Goal: Transaction & Acquisition: Purchase product/service

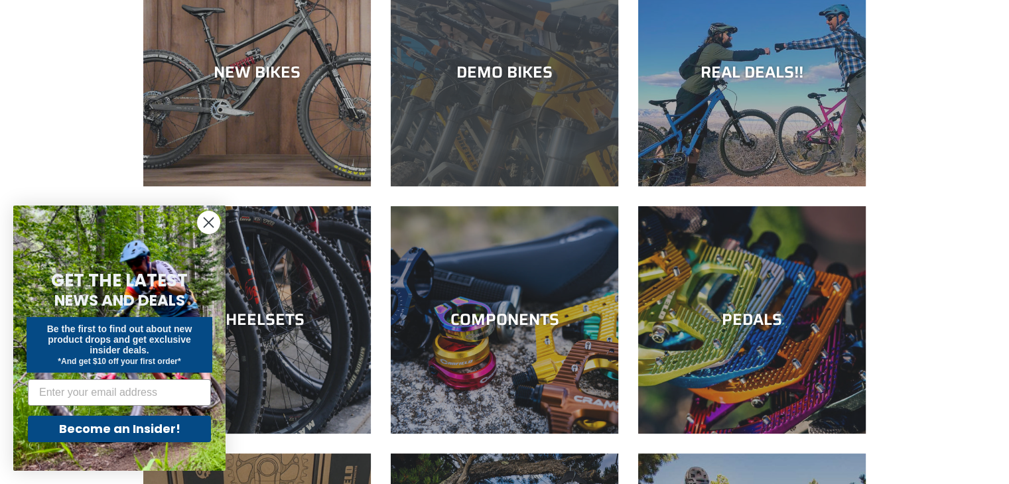
scroll to position [96, 0]
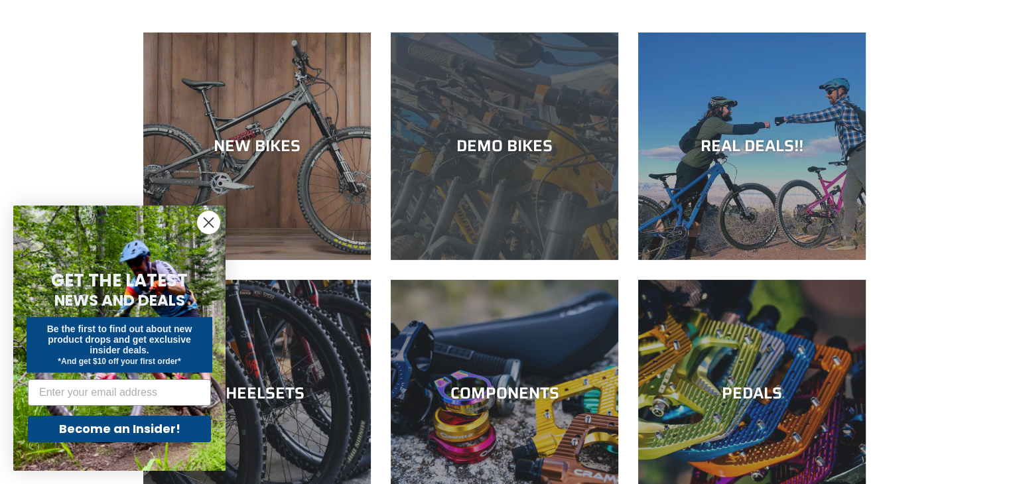
click at [507, 139] on div "DEMO BIKES" at bounding box center [505, 146] width 228 height 19
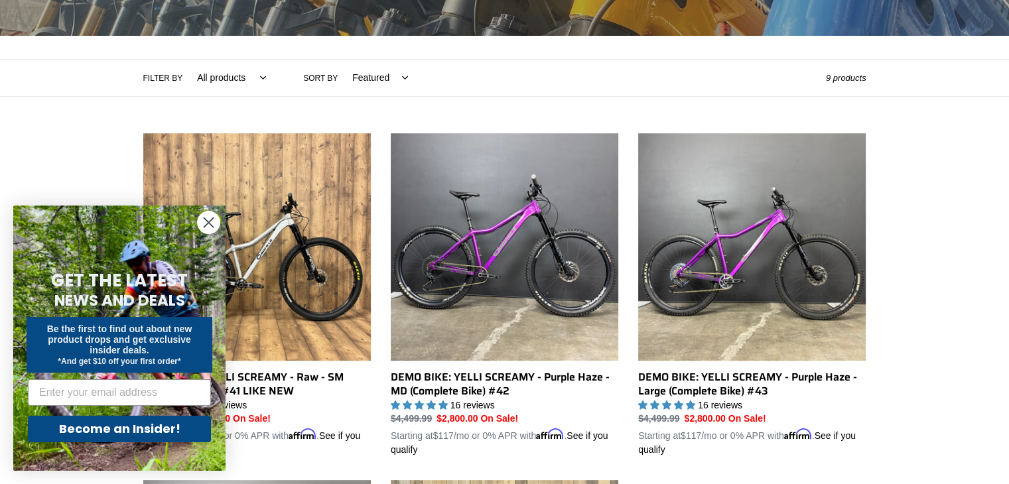
scroll to position [259, 0]
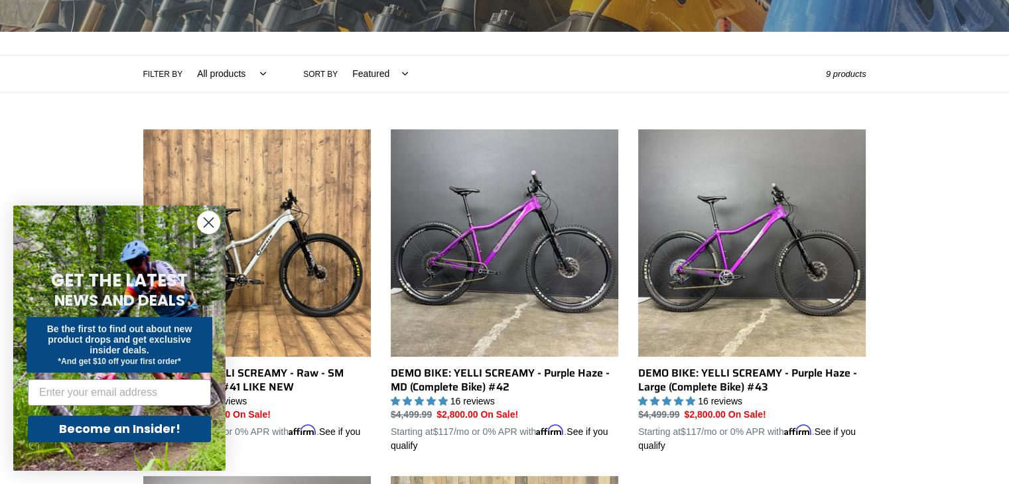
click at [200, 220] on circle "Close dialog" at bounding box center [209, 223] width 22 height 22
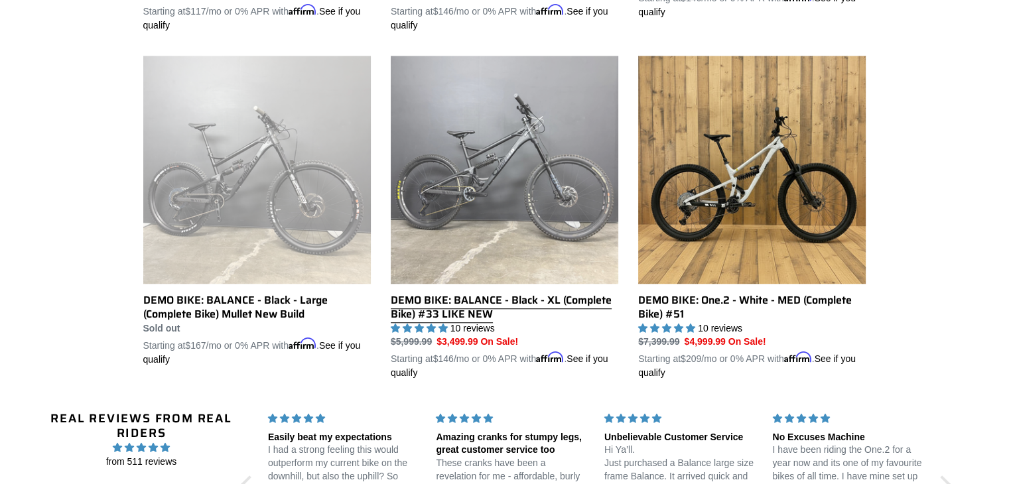
scroll to position [1024, 0]
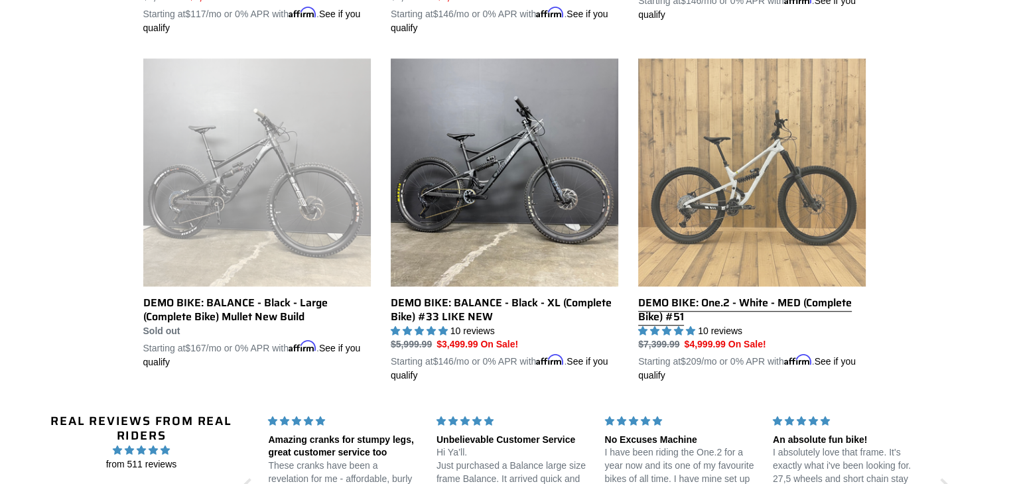
click at [730, 221] on link "DEMO BIKE: One.2 - White - MED (Complete Bike) #51" at bounding box center [752, 220] width 228 height 324
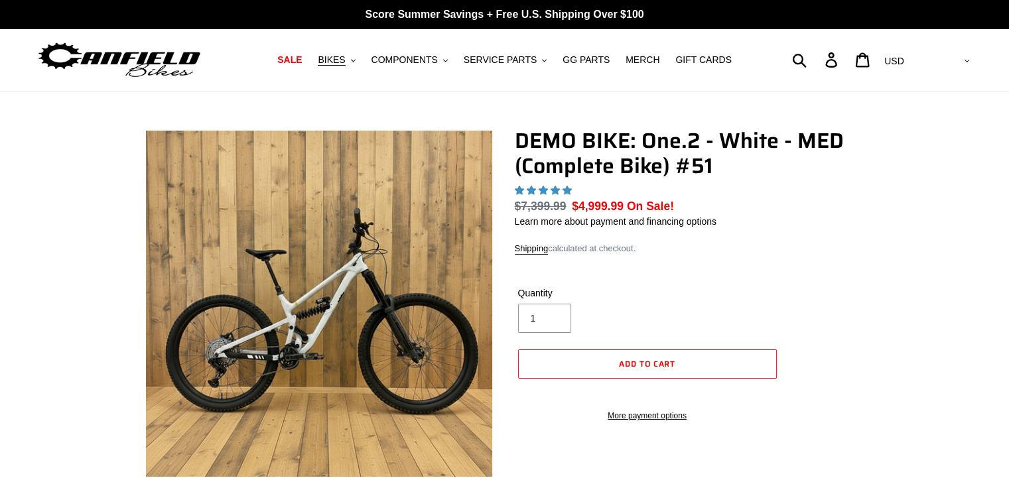
select select "highest-rating"
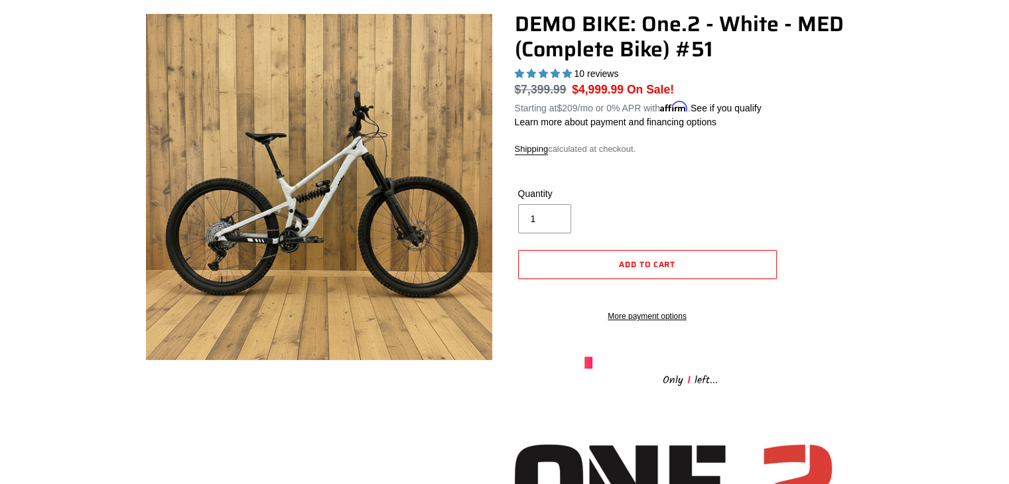
scroll to position [114, 0]
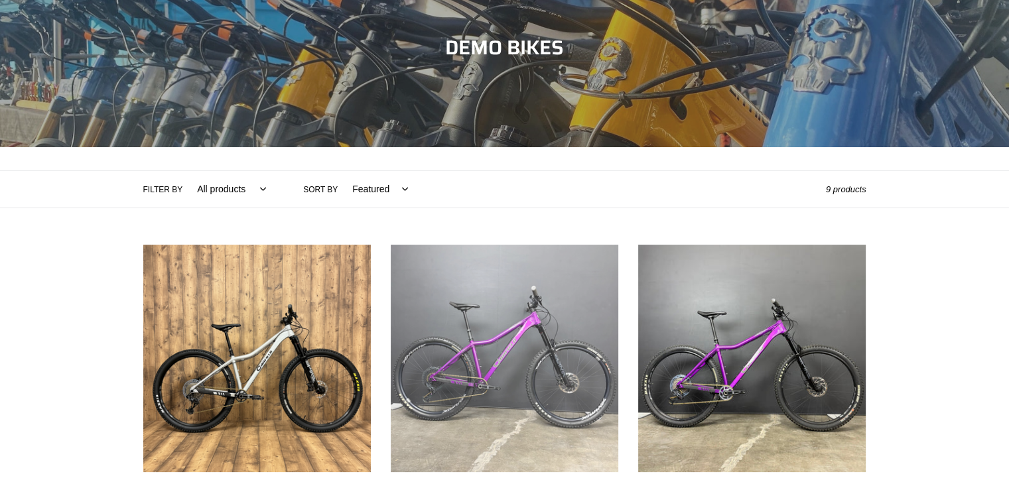
scroll to position [143, 0]
